Goal: Information Seeking & Learning: Check status

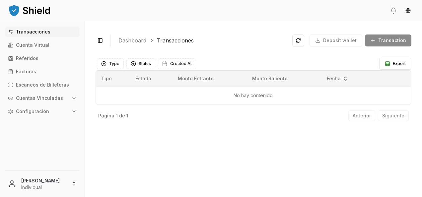
click at [23, 196] on div "[PERSON_NAME] Individual" at bounding box center [42, 182] width 85 height 30
click at [34, 182] on html "Transacciones Cuenta Virtual Referidos Facturas Escaneos de Billeteras Cuentas …" at bounding box center [211, 98] width 422 height 197
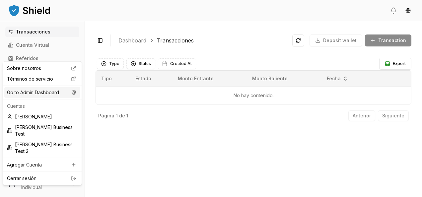
click at [45, 87] on div "Go to Admin Dashboard" at bounding box center [42, 92] width 76 height 11
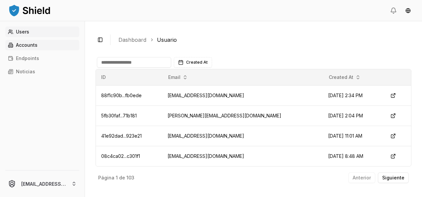
click at [47, 42] on link "Accounts" at bounding box center [42, 45] width 74 height 11
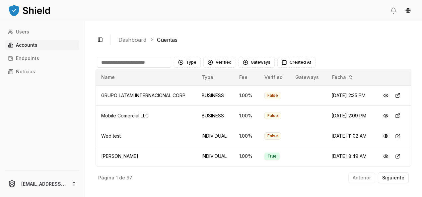
click at [136, 63] on input at bounding box center [134, 62] width 74 height 11
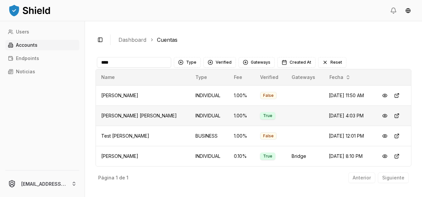
scroll to position [20, 0]
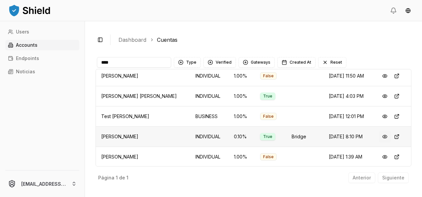
type input "****"
click at [381, 139] on button at bounding box center [385, 137] width 12 height 12
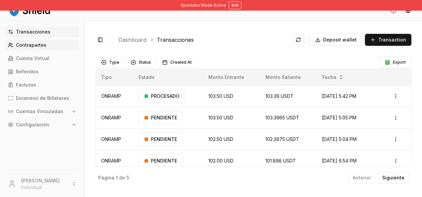
click at [44, 43] on p "Contrapartes" at bounding box center [31, 45] width 31 height 5
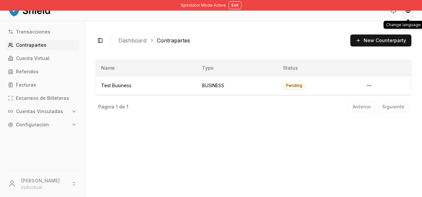
click at [408, 14] on html "Spectator Mode Active Exit Transacciones Contrapartes Cuenta Virtual Referidos …" at bounding box center [211, 98] width 422 height 197
click at [389, 24] on div "English" at bounding box center [395, 25] width 50 height 11
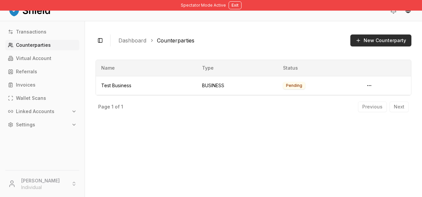
click at [385, 40] on button "New Counterparty" at bounding box center [380, 40] width 61 height 12
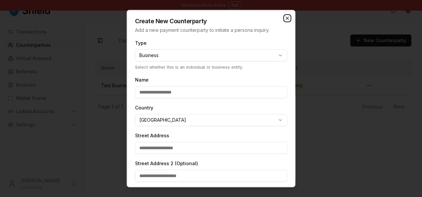
click at [284, 19] on icon "button" at bounding box center [286, 18] width 5 height 5
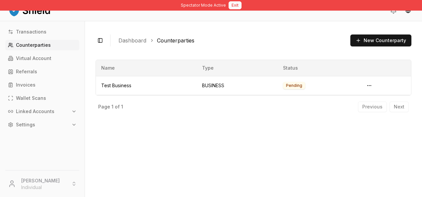
click at [236, 2] on button "Exit" at bounding box center [234, 5] width 13 height 8
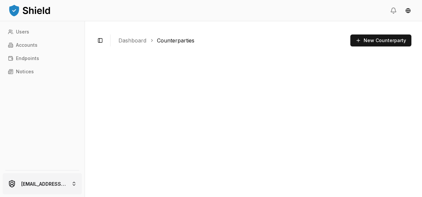
click at [54, 181] on html "Users Accounts Endpoints Notices ferminmorello@gmail.com Toggle Sidebar Dashboa…" at bounding box center [211, 98] width 422 height 197
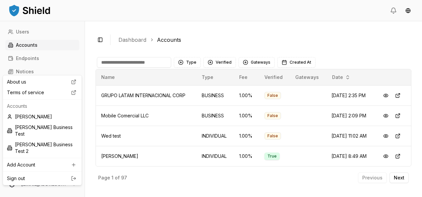
click at [121, 60] on html "Users Accounts Endpoints Notices ferminmorello@gmail.com Toggle Sidebar Dashboa…" at bounding box center [211, 98] width 422 height 197
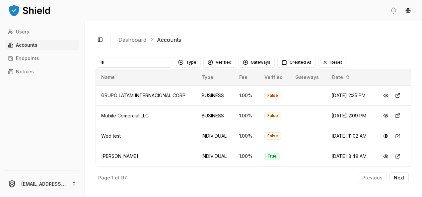
click at [121, 60] on input "*" at bounding box center [134, 62] width 74 height 11
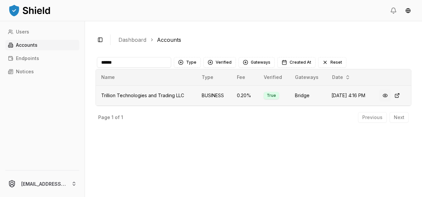
type input "******"
click at [387, 95] on button at bounding box center [385, 96] width 12 height 12
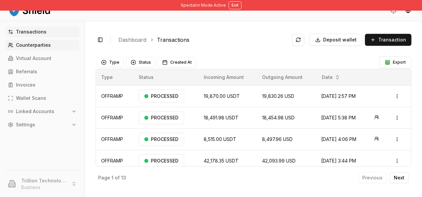
click at [29, 46] on p "Counterparties" at bounding box center [33, 45] width 35 height 5
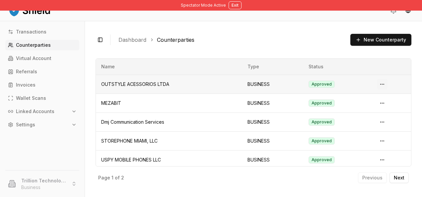
click at [377, 83] on html "Spectator Mode Active Exit Transactions Counterparties Virtual Account Referral…" at bounding box center [211, 98] width 422 height 197
click at [367, 109] on span "View Details" at bounding box center [364, 110] width 27 height 7
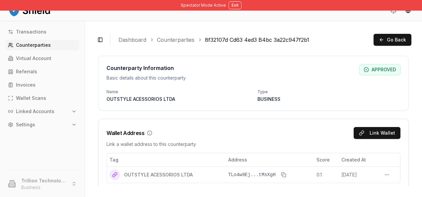
click at [310, 58] on div "Counterparty Information Basic details about this counterparty APPROVED Name OU…" at bounding box center [253, 83] width 310 height 55
click at [376, 41] on button "Go Back" at bounding box center [392, 40] width 38 height 12
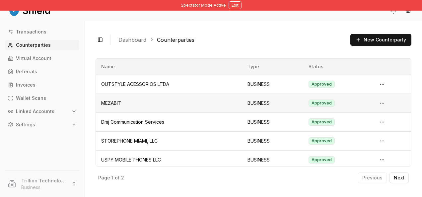
click at [383, 102] on td at bounding box center [390, 103] width 39 height 19
click at [377, 102] on html "Spectator Mode Active Exit Transactions Counterparties Virtual Account Referral…" at bounding box center [211, 98] width 422 height 197
click at [367, 129] on span "View Details" at bounding box center [364, 129] width 27 height 7
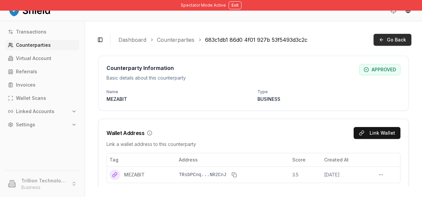
click at [388, 35] on button "Go Back" at bounding box center [392, 40] width 38 height 12
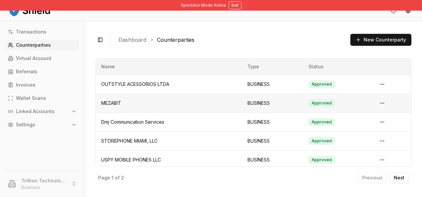
scroll to position [58, 0]
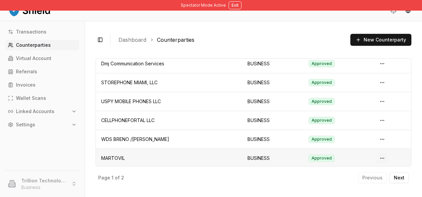
click at [378, 156] on html "Spectator Mode Active Exit Transactions Counterparties Virtual Account Referral…" at bounding box center [211, 98] width 422 height 197
click at [362, 183] on span "View Details" at bounding box center [364, 183] width 27 height 7
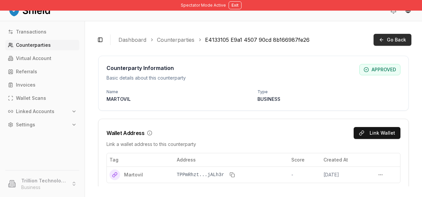
click at [391, 39] on span "Go Back" at bounding box center [396, 39] width 19 height 7
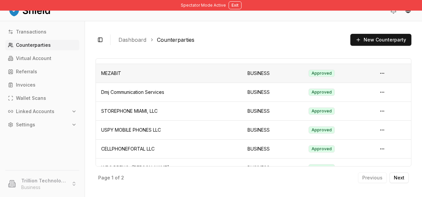
scroll to position [34, 0]
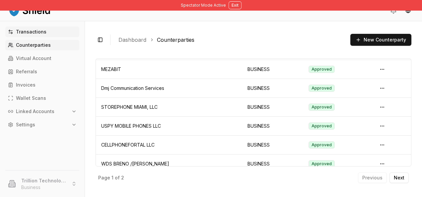
click at [53, 36] on link "Transactions" at bounding box center [42, 32] width 74 height 11
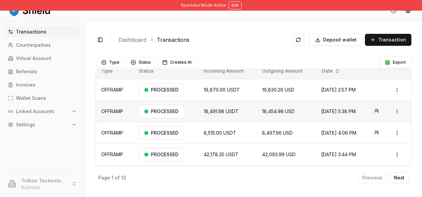
scroll to position [3, 0]
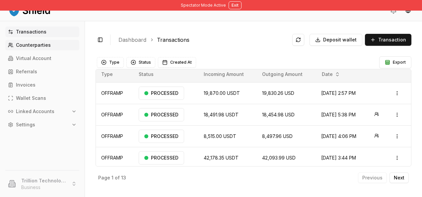
click at [50, 49] on link "Counterparties" at bounding box center [42, 45] width 74 height 11
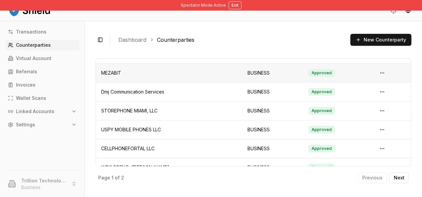
scroll to position [35, 0]
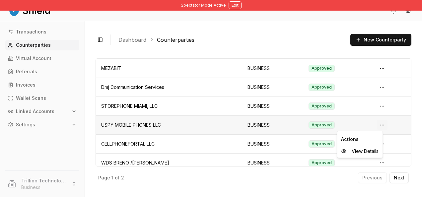
click at [372, 123] on html "Spectator Mode Active Exit Transactions Counterparties Virtual Account Referral…" at bounding box center [211, 98] width 422 height 197
click at [358, 151] on span "View Details" at bounding box center [364, 151] width 27 height 7
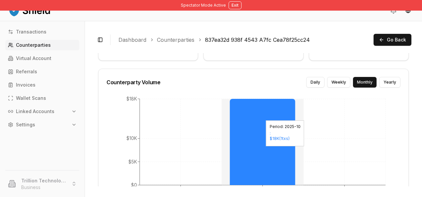
scroll to position [190, 0]
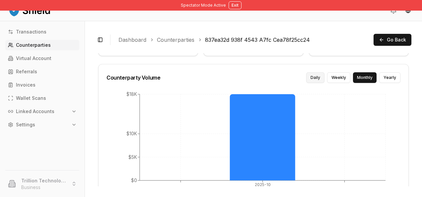
click at [314, 75] on button "Daily" at bounding box center [315, 77] width 18 height 11
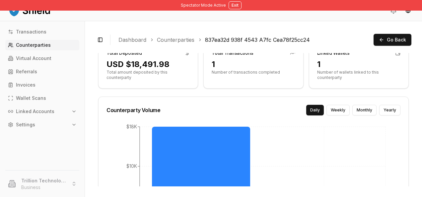
scroll to position [159, 0]
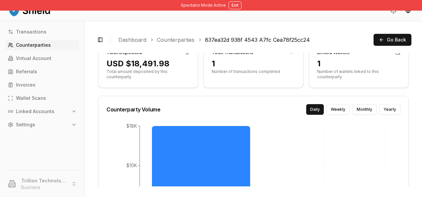
click at [48, 26] on div "Transactions Counterparties Virtual Account Referrals Invoices Wallet Scans Lin…" at bounding box center [42, 109] width 85 height 176
click at [49, 29] on link "Transactions" at bounding box center [42, 32] width 74 height 11
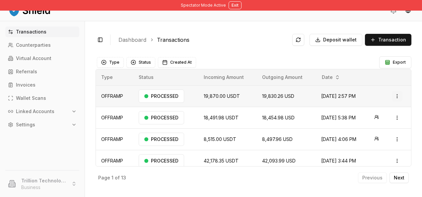
click at [390, 95] on html "Spectator Mode Active Exit Transactions Counterparties Virtual Account Referral…" at bounding box center [211, 98] width 422 height 197
click at [378, 122] on p "View Details" at bounding box center [373, 122] width 25 height 4
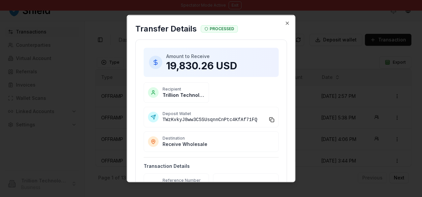
scroll to position [12, 0]
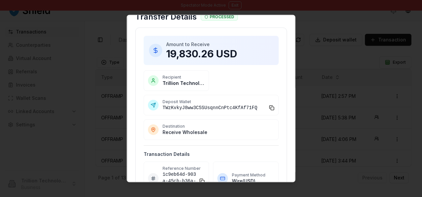
click at [256, 108] on span "TWzKvkyJ8ww3C5SUsqnnCnPtc4KfAf71FQ" at bounding box center [214, 107] width 104 height 7
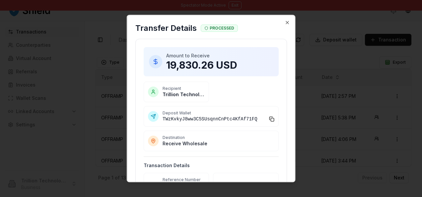
scroll to position [0, 0]
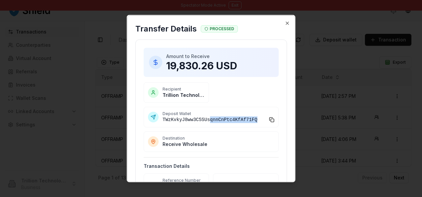
drag, startPoint x: 253, startPoint y: 120, endPoint x: 204, endPoint y: 118, distance: 49.1
click at [204, 118] on span "TWzKvkyJ8ww3C5SUsqnnCnPtc4KfAf71FQ" at bounding box center [214, 119] width 104 height 7
click at [286, 24] on icon "button" at bounding box center [287, 23] width 3 height 3
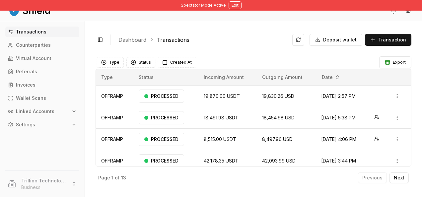
drag, startPoint x: 233, startPoint y: 5, endPoint x: 221, endPoint y: 77, distance: 73.3
click at [221, 77] on div "Spectator Mode Active Exit Transactions Counterparties Virtual Account Referral…" at bounding box center [211, 98] width 422 height 197
click at [48, 42] on link "Counterparties" at bounding box center [42, 45] width 74 height 11
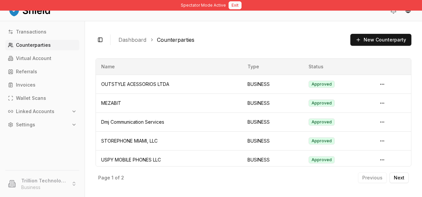
click at [234, 5] on button "Exit" at bounding box center [234, 5] width 13 height 8
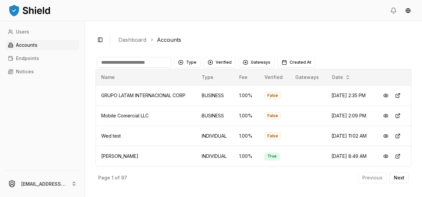
click at [43, 46] on link "Accounts" at bounding box center [42, 45] width 74 height 11
click at [109, 60] on input at bounding box center [134, 62] width 74 height 11
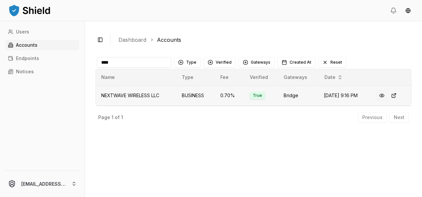
type input "****"
click at [384, 95] on button at bounding box center [382, 96] width 12 height 12
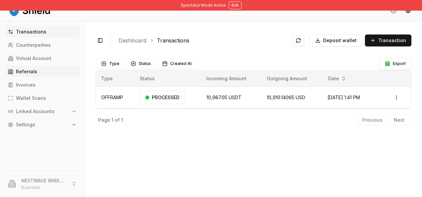
click at [40, 74] on link "Referrals" at bounding box center [42, 71] width 74 height 11
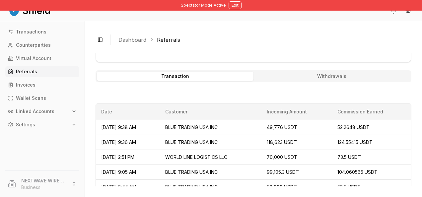
scroll to position [267, 0]
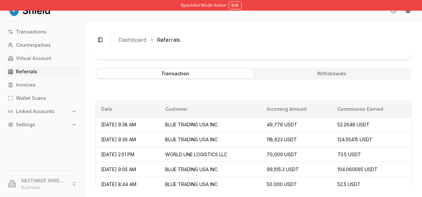
click at [336, 72] on button "Withdrawals" at bounding box center [331, 73] width 157 height 9
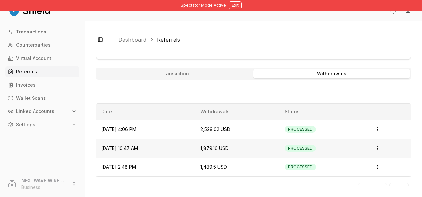
scroll to position [276, 0]
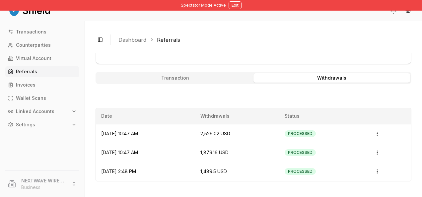
scroll to position [276, 0]
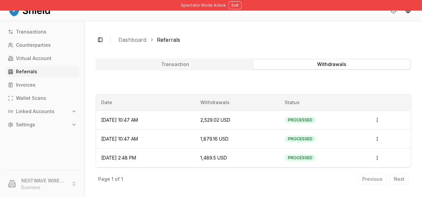
click at [232, 62] on button "Transaction" at bounding box center [175, 64] width 157 height 9
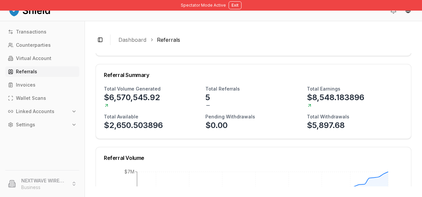
scroll to position [50, 0]
